Goal: Task Accomplishment & Management: Complete application form

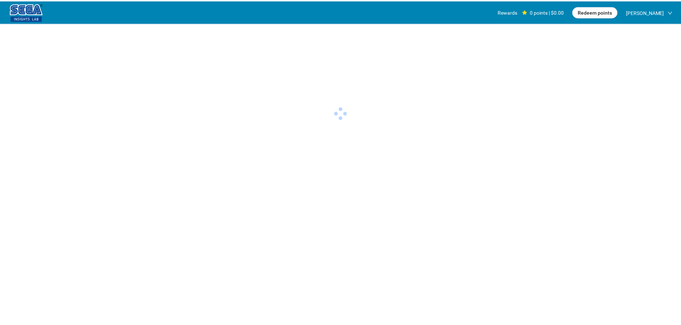
scroll to position [0, 0]
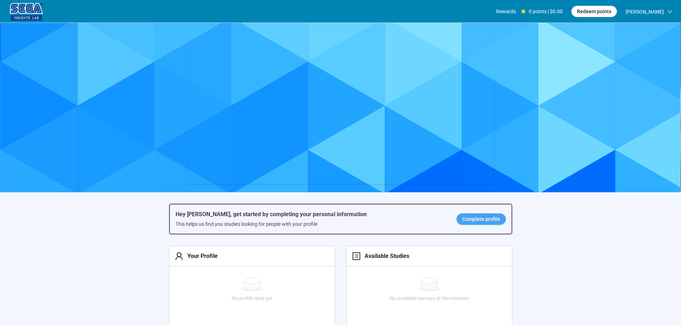
click at [493, 217] on link "Complete profile" at bounding box center [480, 219] width 49 height 11
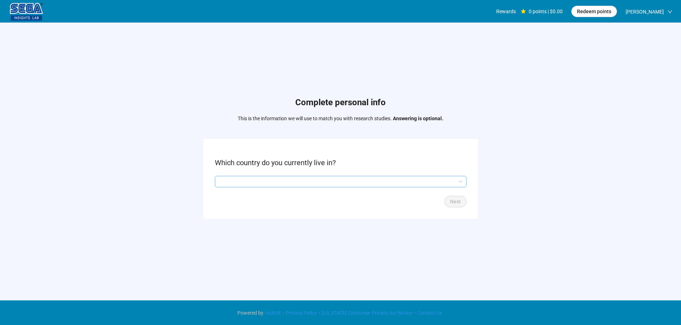
click at [257, 183] on input "search" at bounding box center [340, 181] width 243 height 11
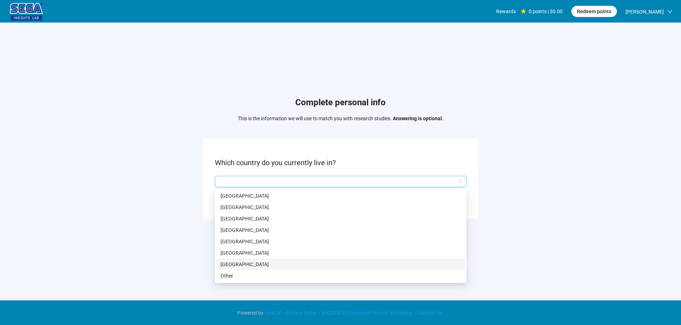
click at [253, 263] on p "[GEOGRAPHIC_DATA]" at bounding box center [340, 265] width 240 height 8
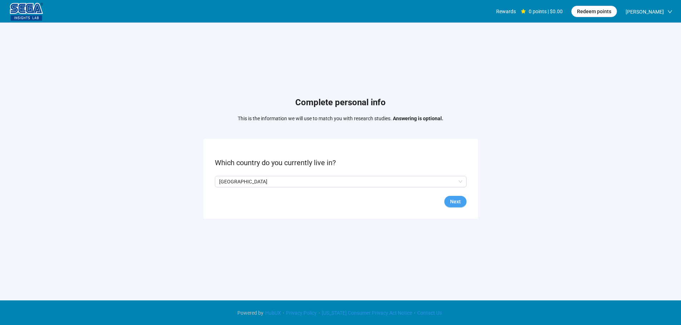
click at [461, 200] on button "Next" at bounding box center [455, 201] width 22 height 11
click at [240, 175] on form "What is your marital status? Back Next" at bounding box center [340, 179] width 274 height 80
click at [238, 179] on input "search" at bounding box center [340, 181] width 243 height 11
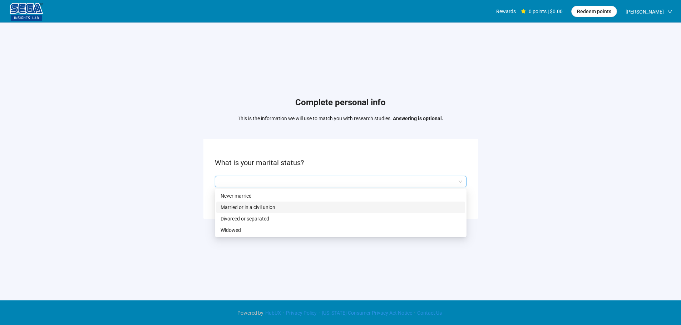
click at [245, 206] on p "Married or in a civil union" at bounding box center [340, 208] width 240 height 8
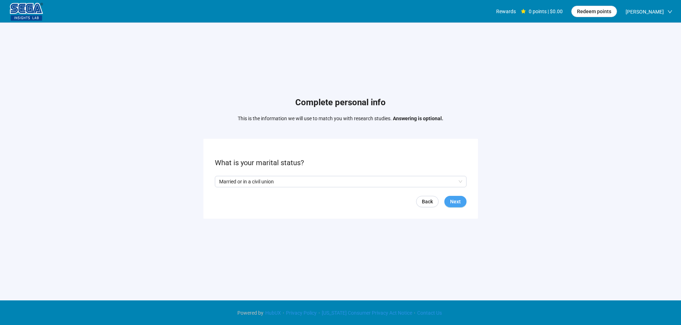
click at [448, 205] on button "Next" at bounding box center [455, 201] width 22 height 11
click at [300, 180] on input "search" at bounding box center [340, 181] width 243 height 11
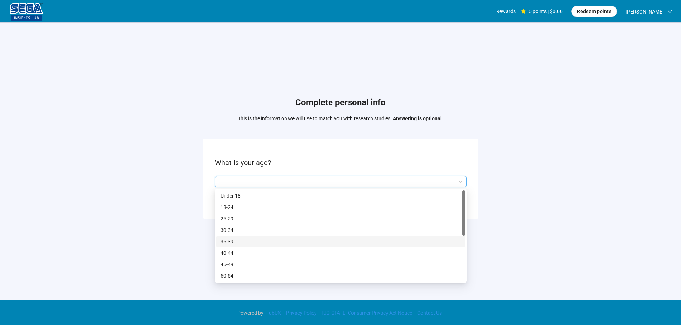
click at [242, 240] on p "35-39" at bounding box center [340, 242] width 240 height 8
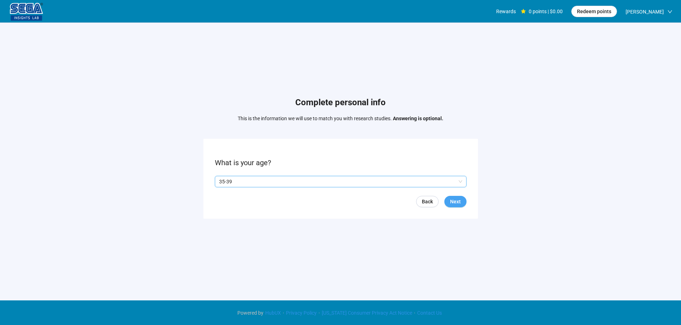
click at [456, 201] on span "Next" at bounding box center [455, 202] width 11 height 8
click at [222, 183] on p "Yes" at bounding box center [226, 182] width 8 height 8
click at [453, 201] on span "Next" at bounding box center [455, 202] width 11 height 8
click at [240, 179] on input "search" at bounding box center [340, 181] width 243 height 11
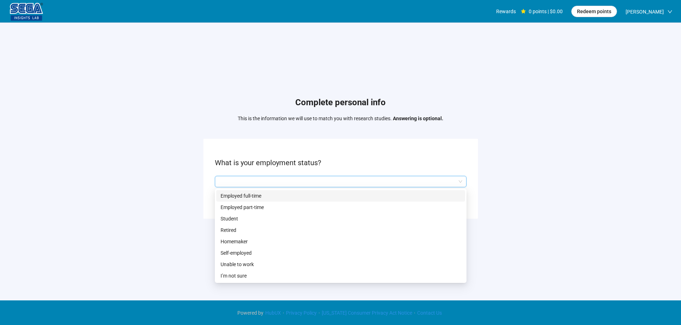
click at [241, 190] on div "Employed full-time" at bounding box center [340, 195] width 249 height 11
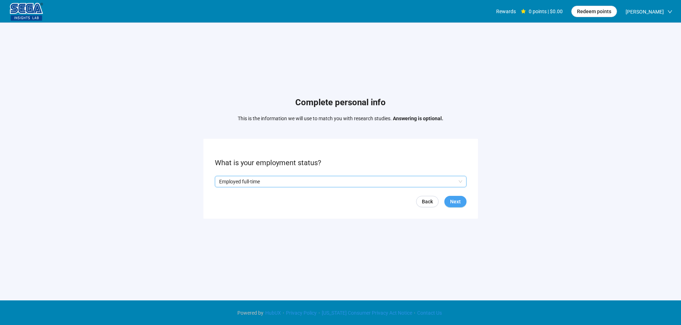
click at [464, 199] on button "Next" at bounding box center [455, 201] width 22 height 11
click at [246, 184] on input "search" at bounding box center [340, 181] width 243 height 11
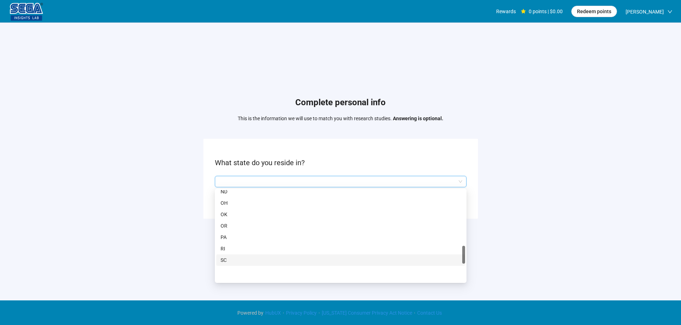
scroll to position [357, 0]
click at [229, 201] on p "NY" at bounding box center [340, 205] width 240 height 8
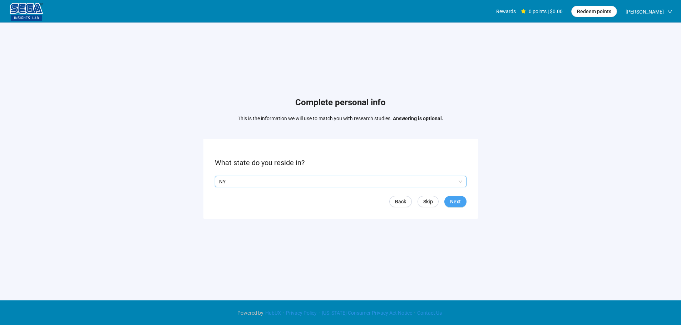
click at [456, 202] on span "Next" at bounding box center [455, 202] width 11 height 8
click at [279, 176] on input "search" at bounding box center [340, 181] width 243 height 11
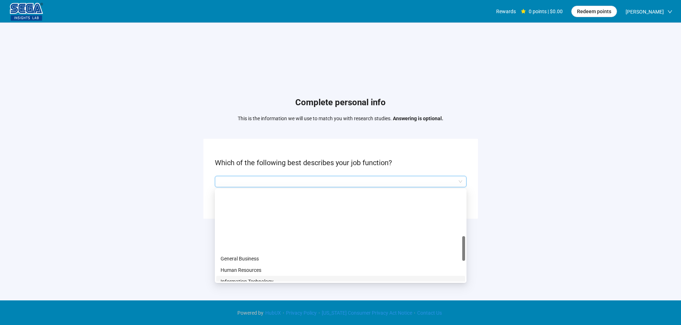
scroll to position [250, 0]
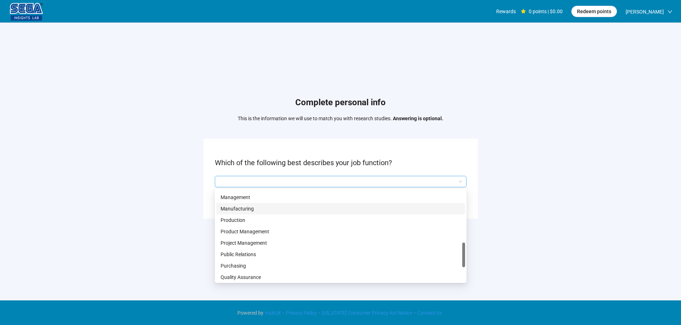
click at [250, 209] on p "Manufacturing" at bounding box center [340, 209] width 240 height 8
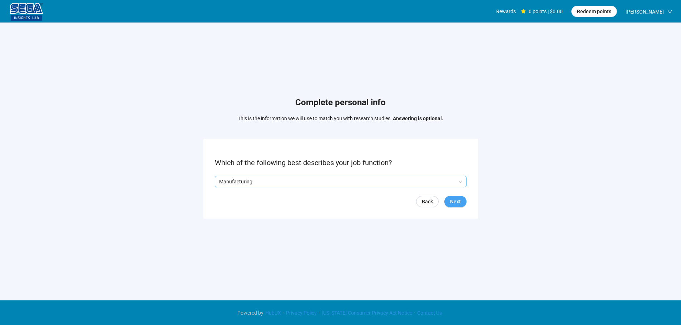
click at [456, 205] on span "Next" at bounding box center [455, 202] width 11 height 8
click at [248, 184] on input "search" at bounding box center [340, 181] width 243 height 11
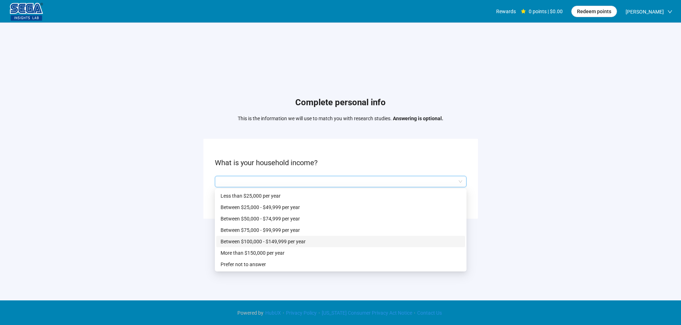
drag, startPoint x: 266, startPoint y: 244, endPoint x: 297, endPoint y: 249, distance: 31.2
click at [266, 244] on p "Between $100,000 - $149,999 per year" at bounding box center [340, 242] width 240 height 8
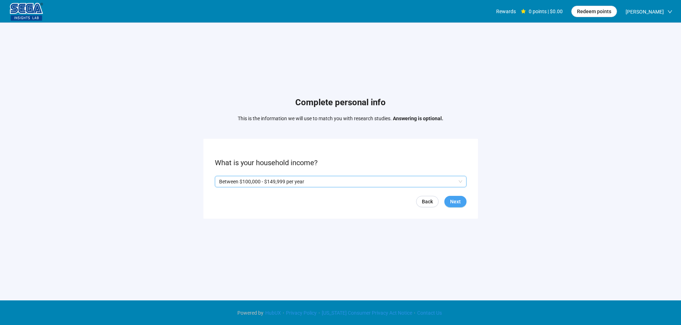
click at [454, 203] on span "Next" at bounding box center [455, 202] width 11 height 8
click at [224, 181] on p "Yes" at bounding box center [226, 182] width 8 height 8
click at [459, 201] on span "Next" at bounding box center [455, 202] width 11 height 8
click at [246, 182] on input "search" at bounding box center [340, 181] width 243 height 11
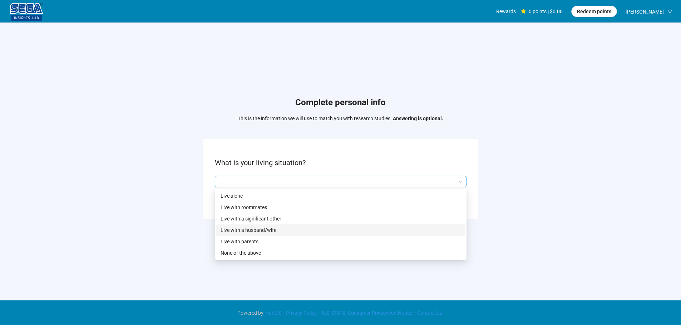
click at [268, 228] on p "Live with a husband/wife" at bounding box center [340, 231] width 240 height 8
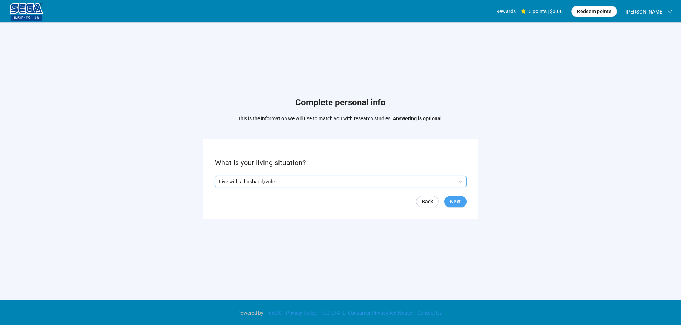
click at [448, 201] on button "Next" at bounding box center [455, 201] width 22 height 11
click at [268, 181] on input "search" at bounding box center [340, 181] width 243 height 11
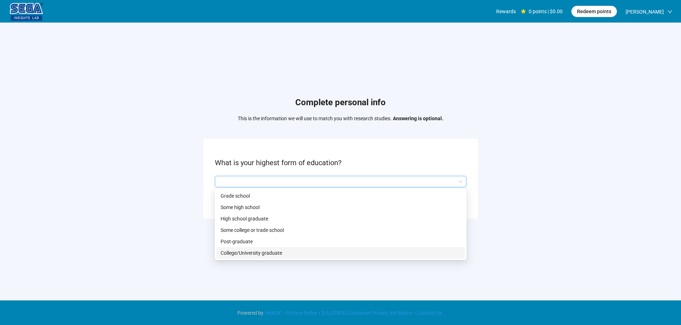
click at [246, 254] on p "College/University graduate" at bounding box center [340, 253] width 240 height 8
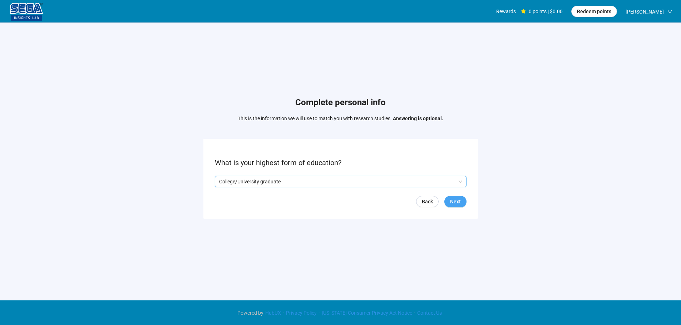
click at [453, 198] on span "Next" at bounding box center [455, 202] width 11 height 8
click at [278, 185] on input "search" at bounding box center [340, 181] width 243 height 11
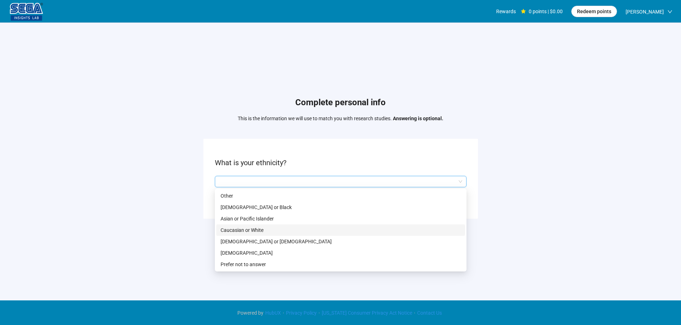
click at [252, 230] on p "Caucasian or White" at bounding box center [340, 231] width 240 height 8
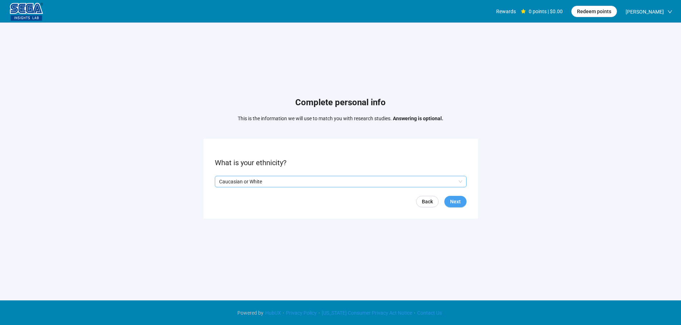
click at [448, 203] on button "Next" at bounding box center [455, 201] width 22 height 11
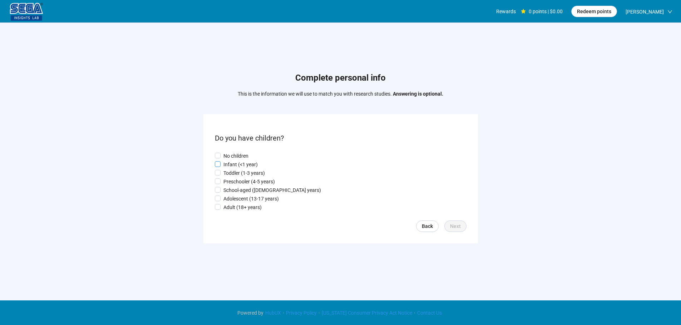
click at [241, 163] on p "Infant (<1 year)" at bounding box center [240, 165] width 34 height 8
click at [241, 171] on p "Toddler (1-3 years)" at bounding box center [243, 173] width 41 height 8
click at [459, 228] on span "Next" at bounding box center [455, 227] width 11 height 8
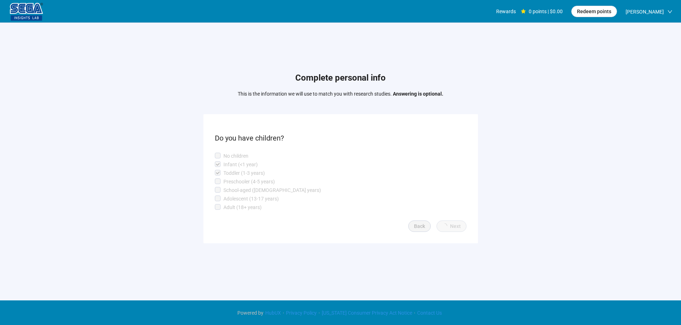
scroll to position [0, 0]
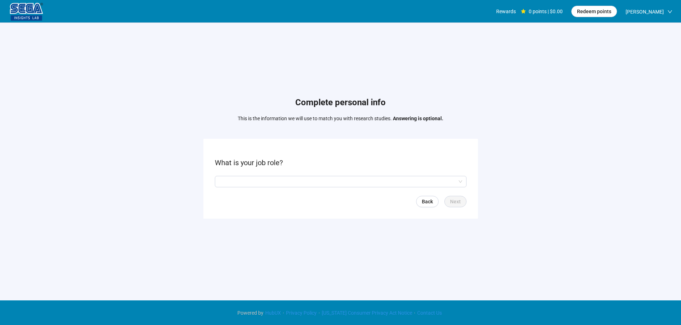
click at [265, 175] on form "What is your job role? Back Next" at bounding box center [340, 179] width 274 height 80
click at [272, 188] on form "What is your job role? Back Next" at bounding box center [340, 179] width 274 height 80
click at [276, 184] on input "search" at bounding box center [340, 181] width 243 height 11
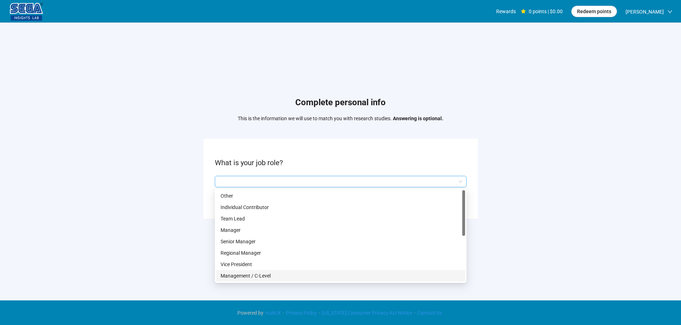
click at [275, 273] on p "Management / C-Level" at bounding box center [340, 276] width 240 height 8
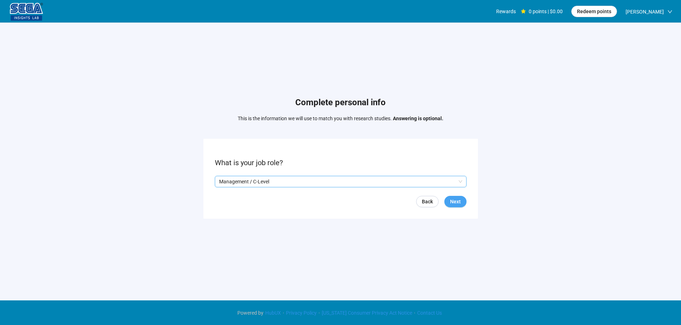
click at [455, 197] on button "Next" at bounding box center [455, 201] width 22 height 11
click at [257, 178] on input "search" at bounding box center [340, 181] width 243 height 11
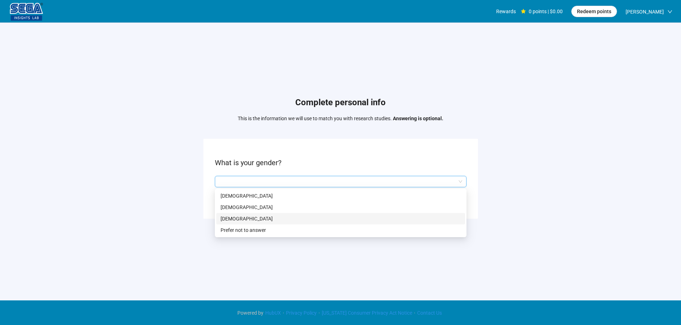
click at [245, 205] on p "[DEMOGRAPHIC_DATA]" at bounding box center [340, 208] width 240 height 8
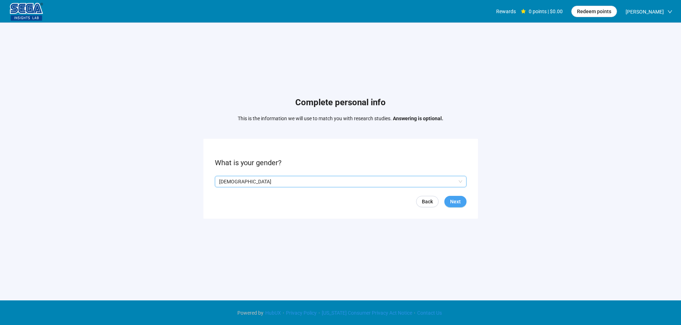
click at [461, 201] on button "Next" at bounding box center [455, 201] width 22 height 11
click at [232, 182] on input at bounding box center [230, 181] width 31 height 11
type input "**"
click at [444, 201] on button "Next" at bounding box center [455, 201] width 22 height 11
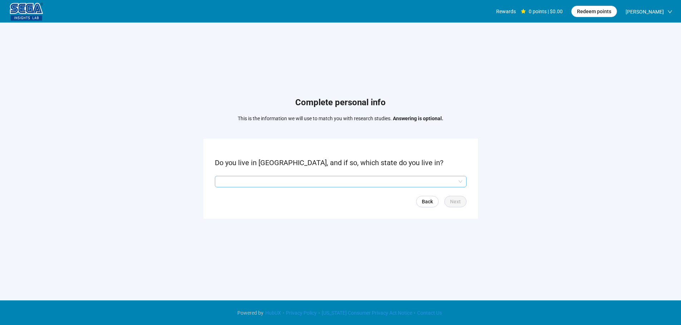
click at [245, 181] on input "search" at bounding box center [340, 181] width 243 height 11
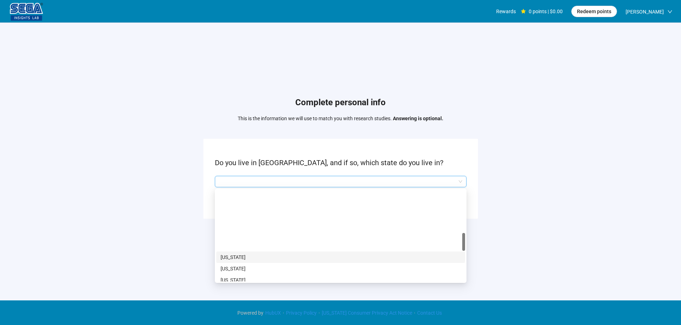
scroll to position [286, 0]
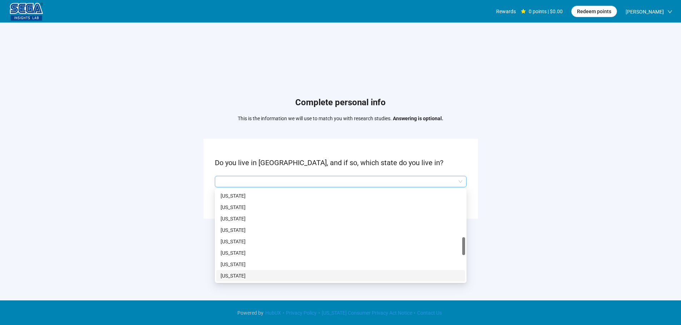
click at [235, 277] on p "[US_STATE]" at bounding box center [340, 276] width 240 height 8
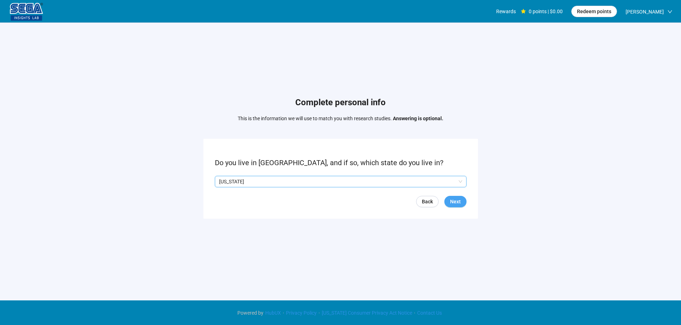
click at [456, 201] on span "Next" at bounding box center [455, 202] width 11 height 8
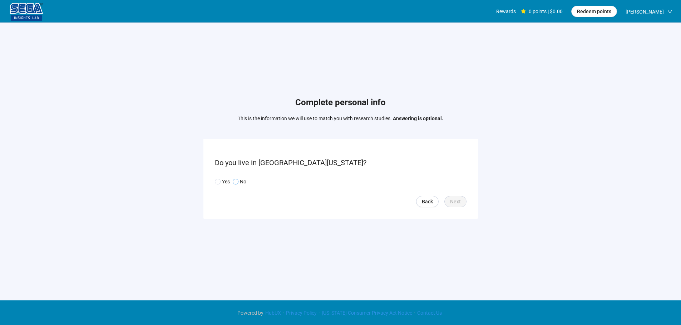
click at [244, 184] on p "No" at bounding box center [243, 182] width 6 height 8
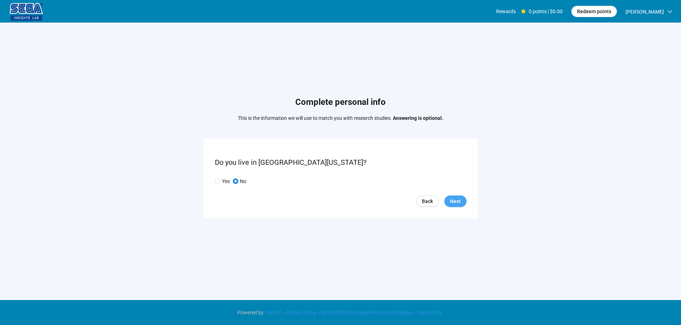
click at [454, 202] on span "Next" at bounding box center [455, 202] width 11 height 8
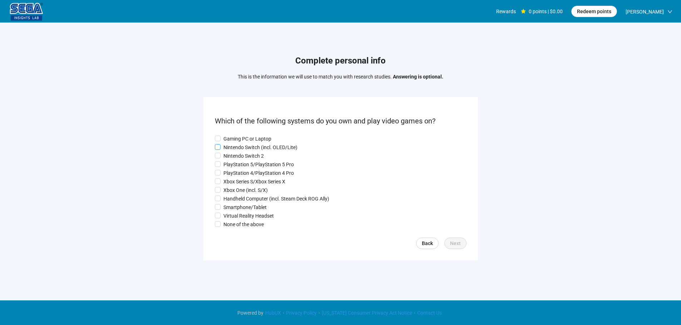
drag, startPoint x: 235, startPoint y: 133, endPoint x: 230, endPoint y: 143, distance: 11.5
click at [234, 135] on label "Gaming PC or Laptop" at bounding box center [341, 139] width 252 height 8
click at [230, 150] on p "Nintendo Switch (incl. OLED/Lite)" at bounding box center [260, 148] width 74 height 8
click at [233, 161] on p "PlayStation 5/PlayStation 5 Pro" at bounding box center [258, 165] width 70 height 8
click at [230, 177] on div "Gaming PC or Laptop Nintendo Switch (incl. OLED/Lite) Nintendo Switch 2 PlaySta…" at bounding box center [341, 182] width 252 height 94
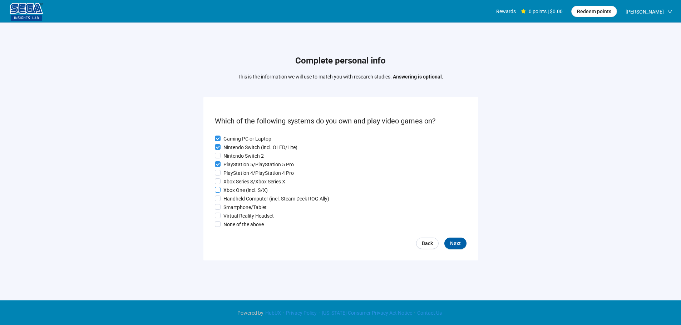
click at [230, 189] on p "Xbox One (incl. S/X)" at bounding box center [245, 190] width 44 height 8
drag, startPoint x: 232, startPoint y: 197, endPoint x: 233, endPoint y: 211, distance: 13.7
click at [232, 199] on p "Handheld Computer (incl. Steam Deck ROG Ally)" at bounding box center [276, 199] width 106 height 8
click at [233, 211] on p "Smartphone/Tablet" at bounding box center [244, 208] width 43 height 8
click at [233, 215] on p "Virtual Reality Headset" at bounding box center [248, 216] width 50 height 8
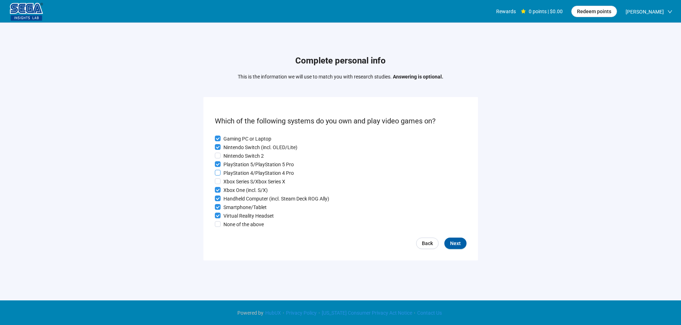
click at [233, 172] on p "PlayStation 4/PlayStation 4 Pro" at bounding box center [258, 173] width 70 height 8
click at [456, 245] on span "Next" at bounding box center [455, 244] width 11 height 8
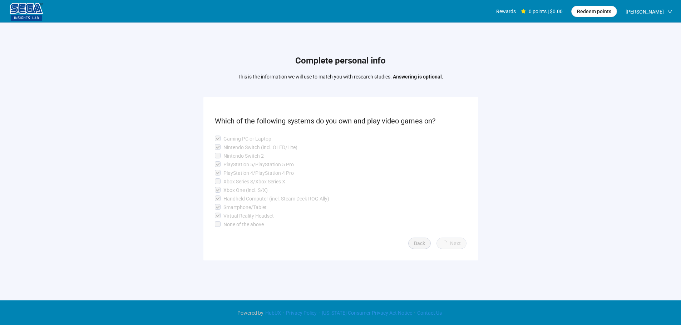
scroll to position [0, 0]
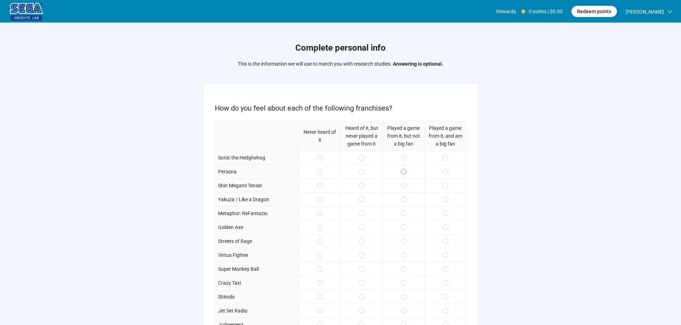
drag, startPoint x: 403, startPoint y: 155, endPoint x: 402, endPoint y: 169, distance: 13.6
click at [402, 156] on span at bounding box center [403, 158] width 6 height 6
click at [409, 189] on div at bounding box center [403, 186] width 42 height 14
click at [443, 188] on span at bounding box center [445, 186] width 6 height 6
click at [445, 210] on label at bounding box center [445, 214] width 6 height 8
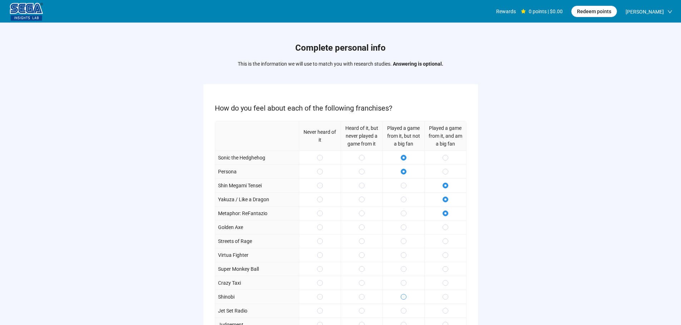
scroll to position [104, 0]
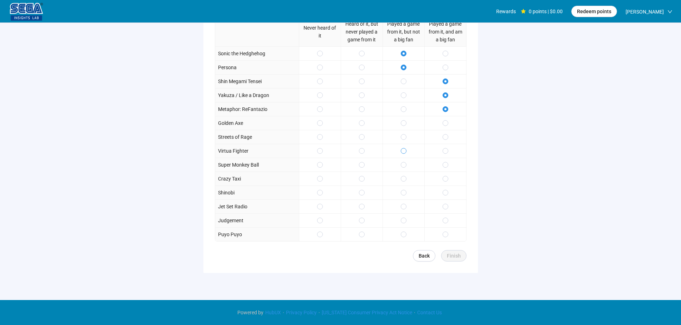
click at [401, 155] on label at bounding box center [403, 151] width 6 height 8
click at [400, 137] on span at bounding box center [403, 137] width 6 height 6
click at [445, 182] on label at bounding box center [445, 179] width 6 height 8
click at [407, 222] on div at bounding box center [403, 221] width 42 height 14
click at [404, 230] on div at bounding box center [403, 235] width 42 height 14
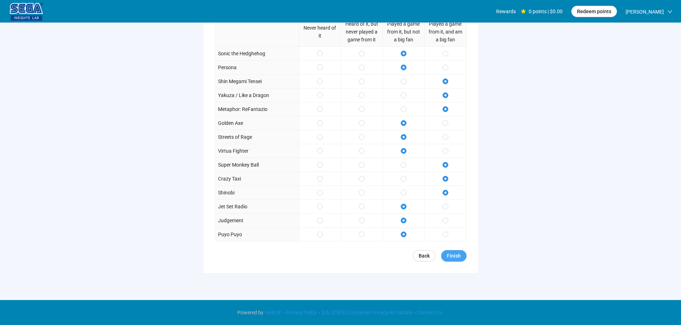
click at [447, 256] on span "Finish" at bounding box center [454, 256] width 14 height 8
